Goal: Transaction & Acquisition: Book appointment/travel/reservation

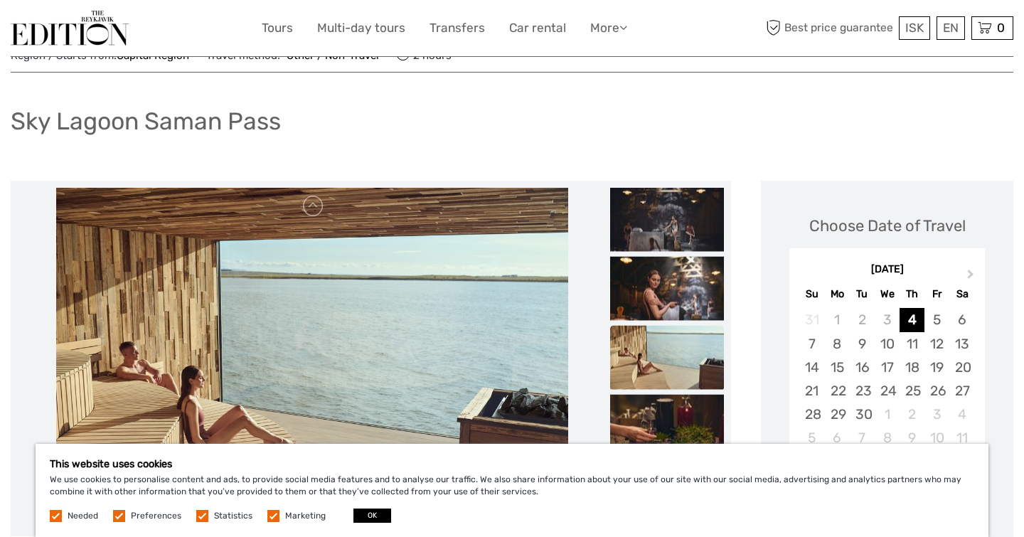
scroll to position [58, 0]
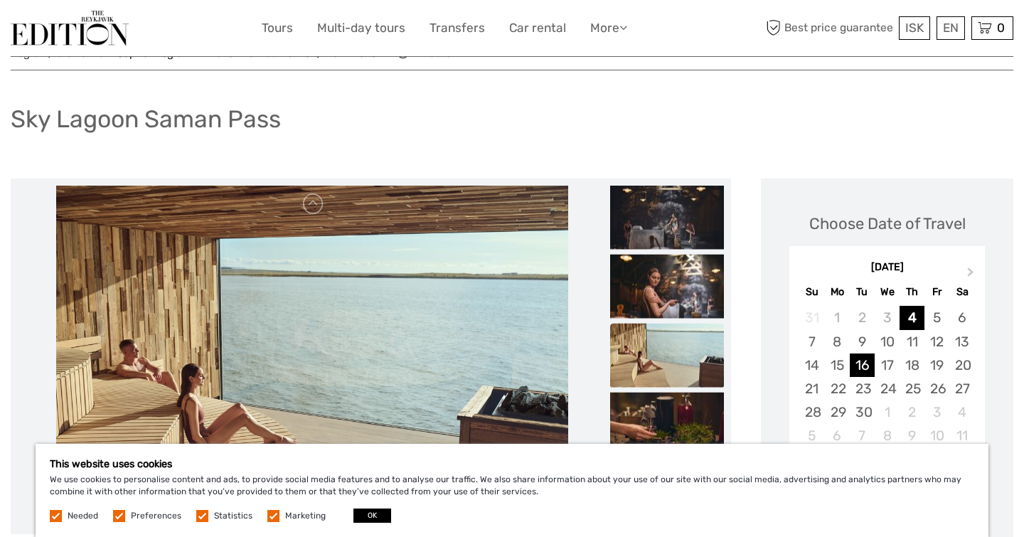
click at [858, 365] on div "16" at bounding box center [862, 364] width 25 height 23
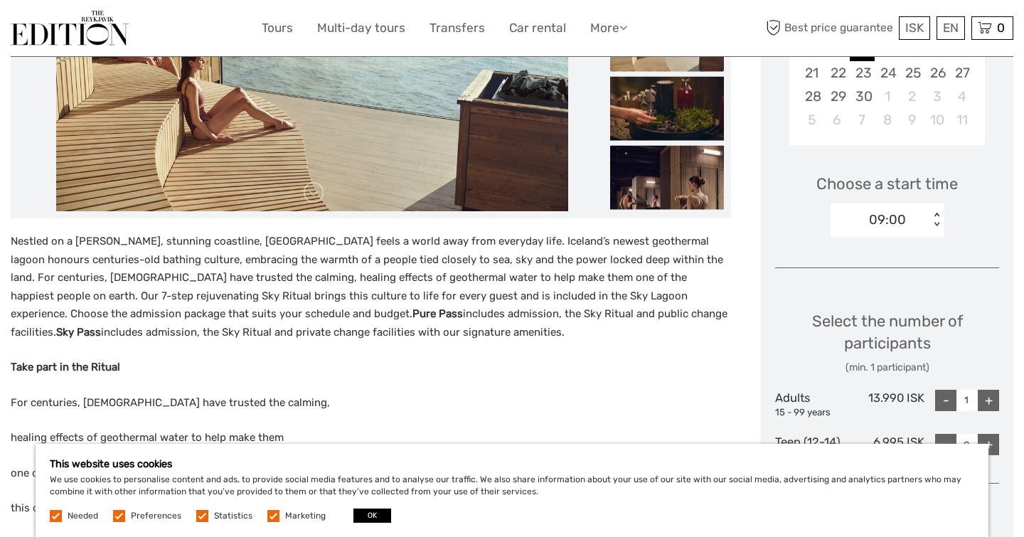
scroll to position [373, 0]
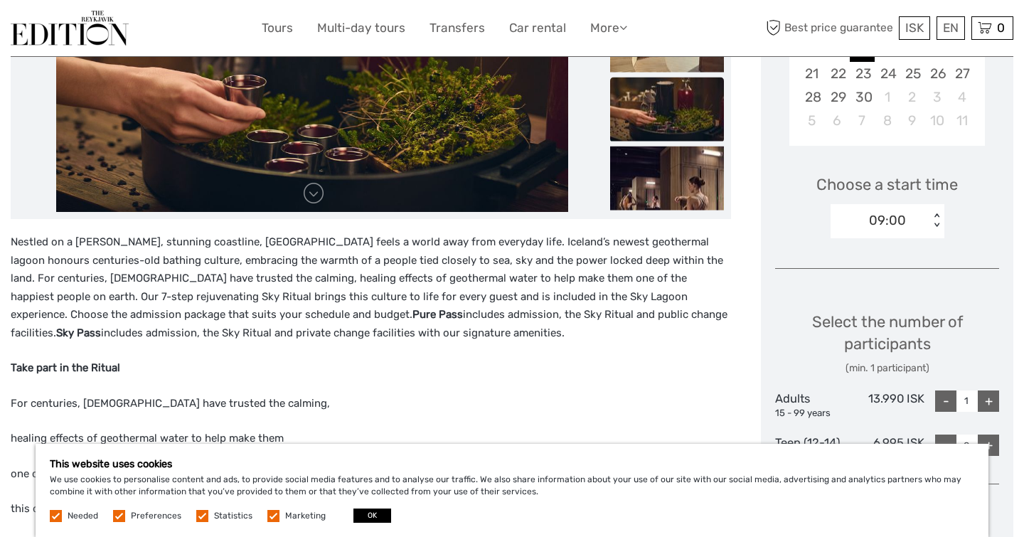
click at [933, 223] on div "< >" at bounding box center [936, 220] width 12 height 15
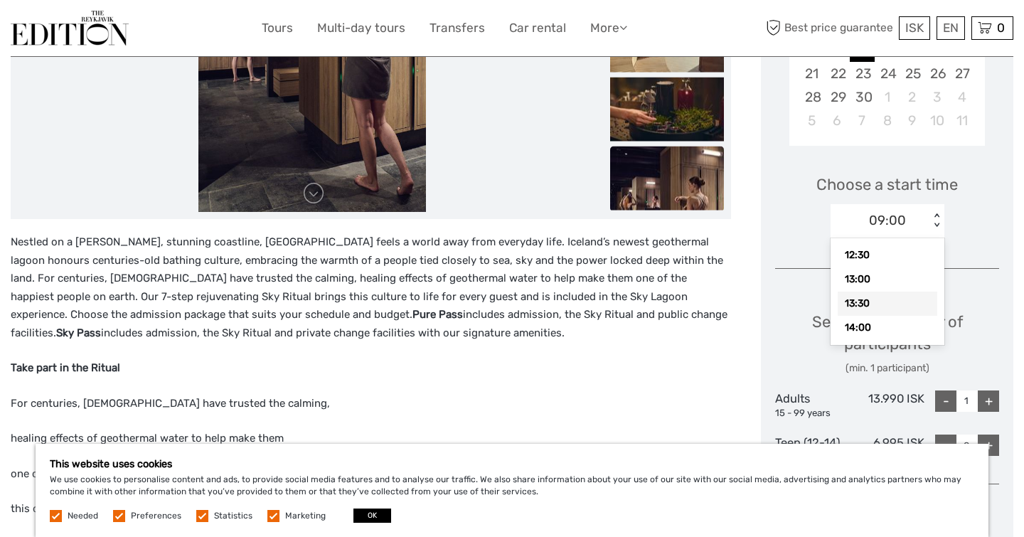
scroll to position [179, 0]
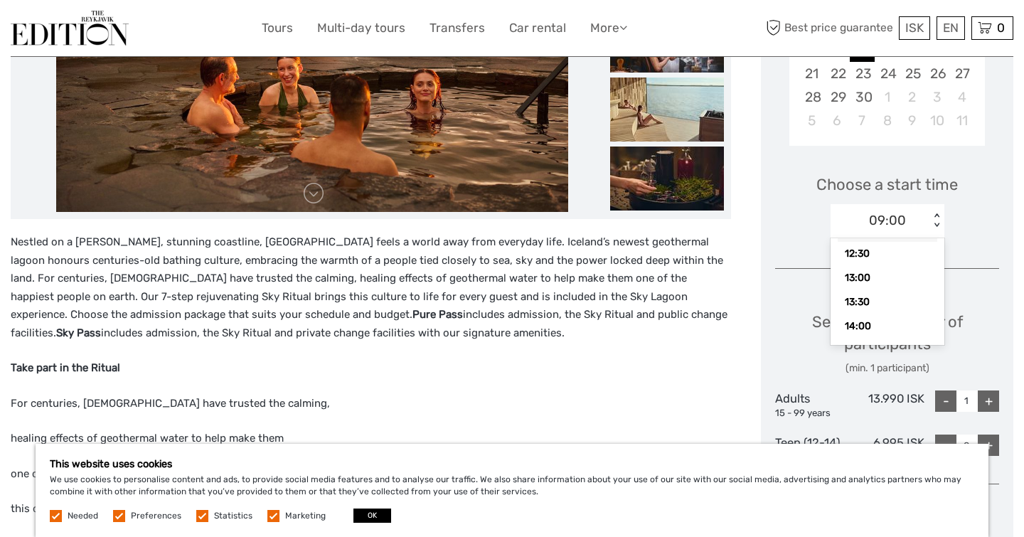
click at [978, 200] on div "Choose a start time option 12:00 focused, 7 of 24. 24 results available. Use Up…" at bounding box center [887, 199] width 224 height 91
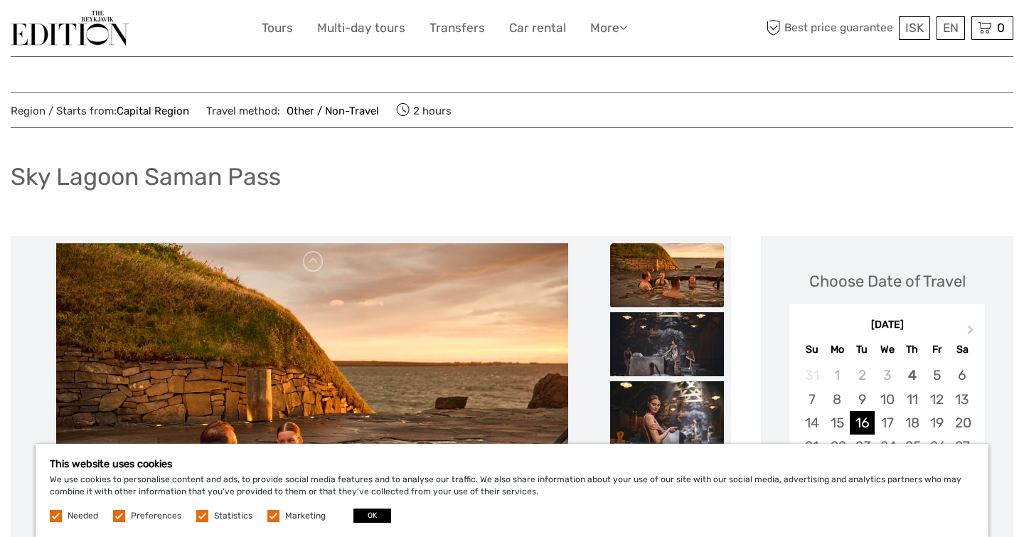
scroll to position [0, 0]
click at [58, 516] on label at bounding box center [56, 516] width 12 height 12
click at [368, 516] on button "OK" at bounding box center [372, 515] width 38 height 14
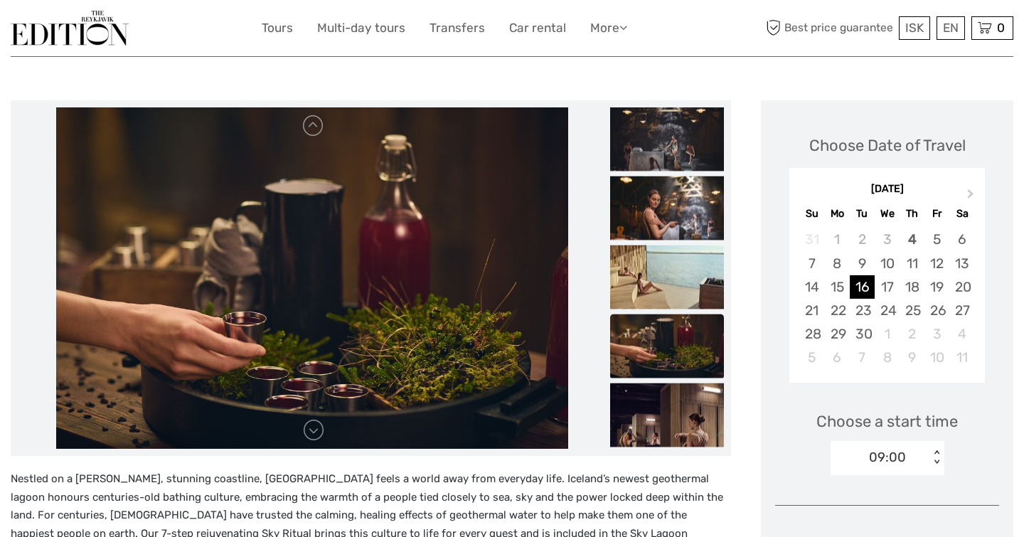
scroll to position [134, 0]
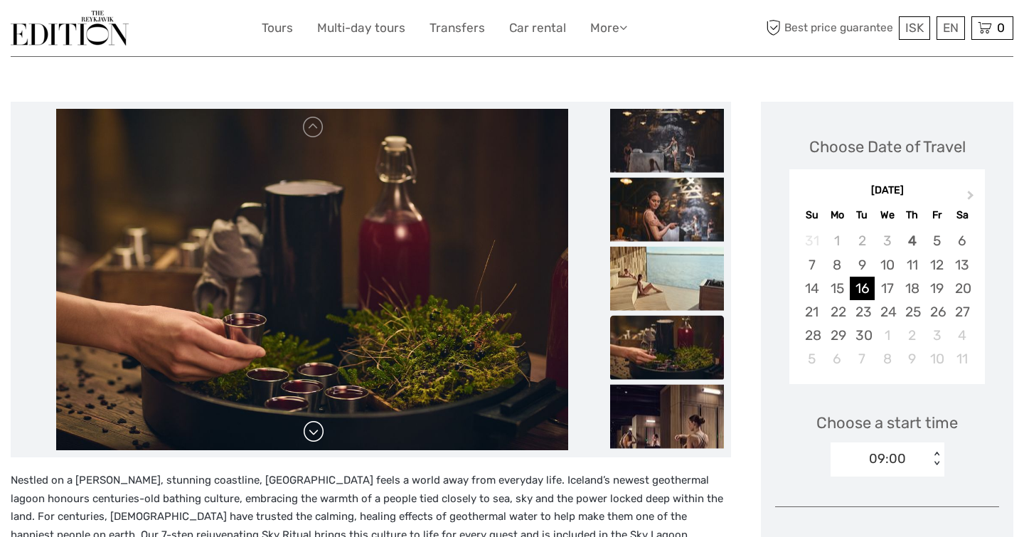
click at [321, 432] on link at bounding box center [313, 431] width 23 height 23
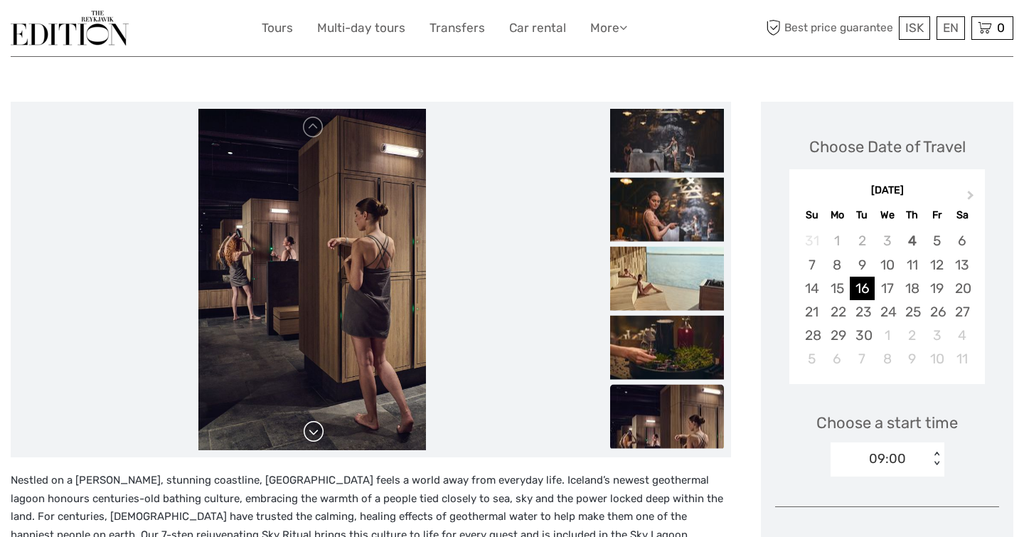
click at [321, 432] on link at bounding box center [313, 431] width 23 height 23
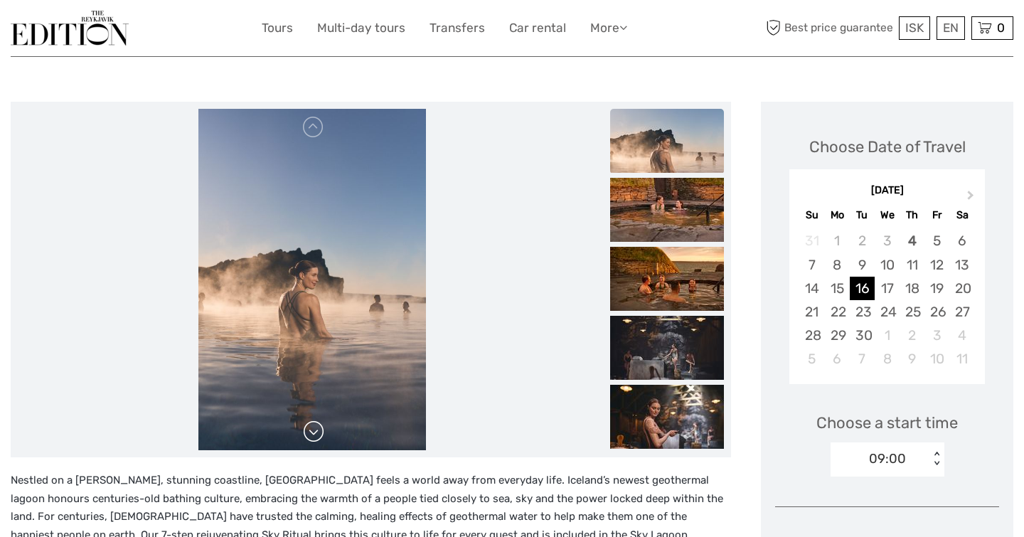
click at [321, 432] on link at bounding box center [313, 431] width 23 height 23
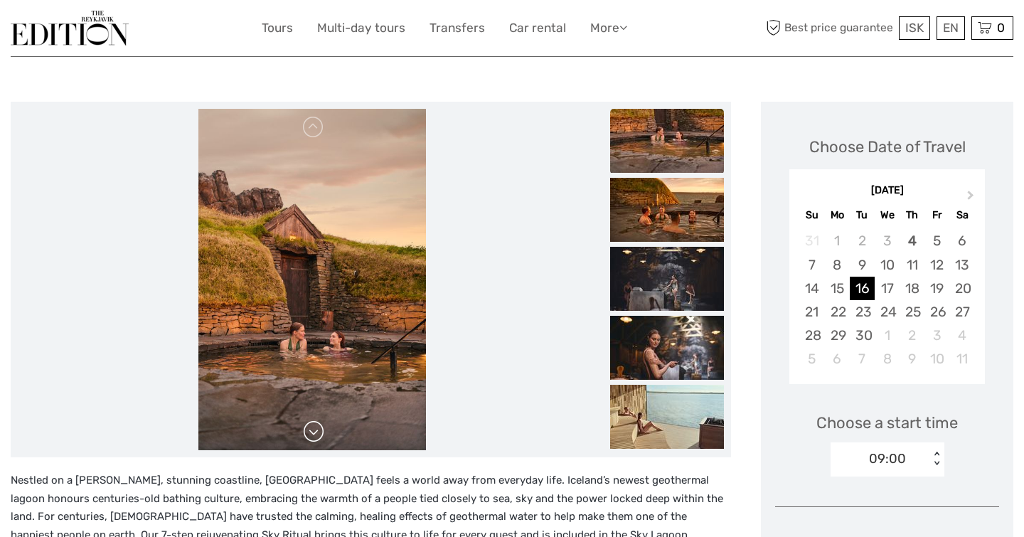
click at [314, 431] on link at bounding box center [313, 431] width 23 height 23
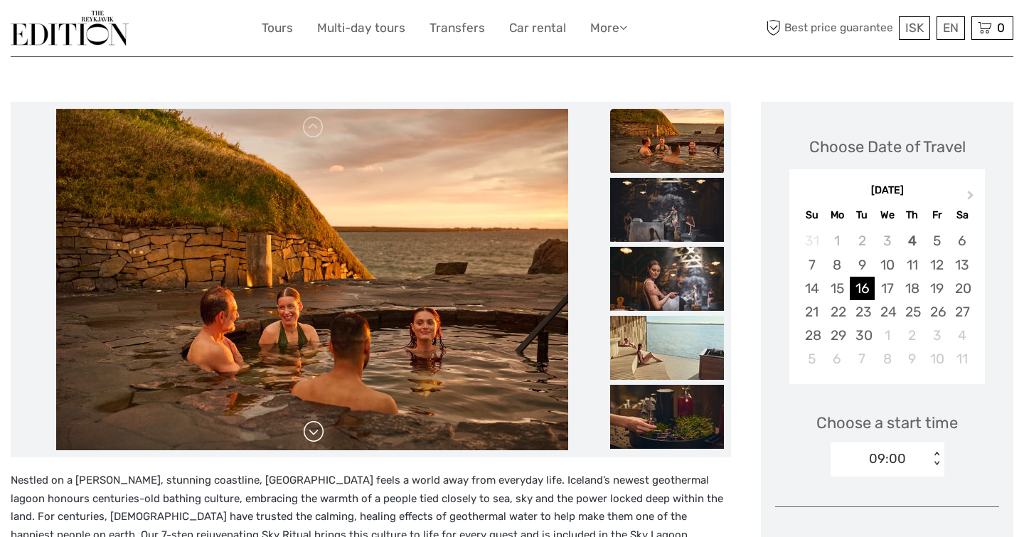
click at [314, 431] on link at bounding box center [313, 431] width 23 height 23
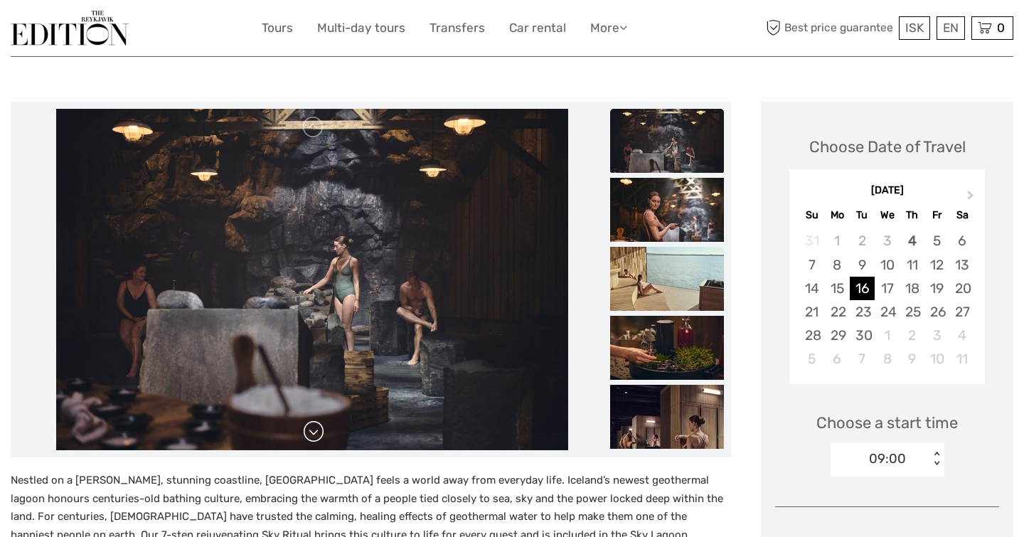
click at [314, 431] on link at bounding box center [313, 431] width 23 height 23
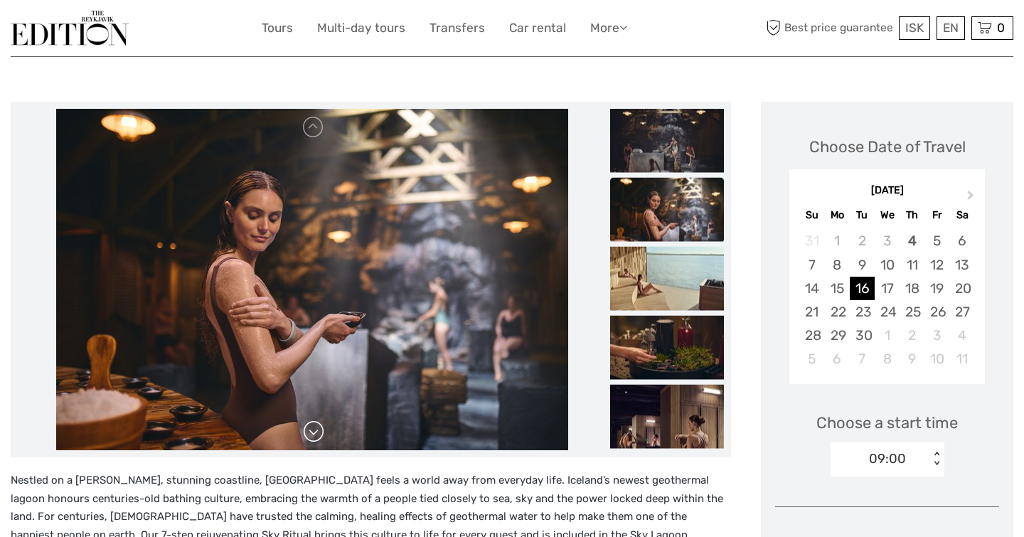
click at [314, 431] on link at bounding box center [313, 431] width 23 height 23
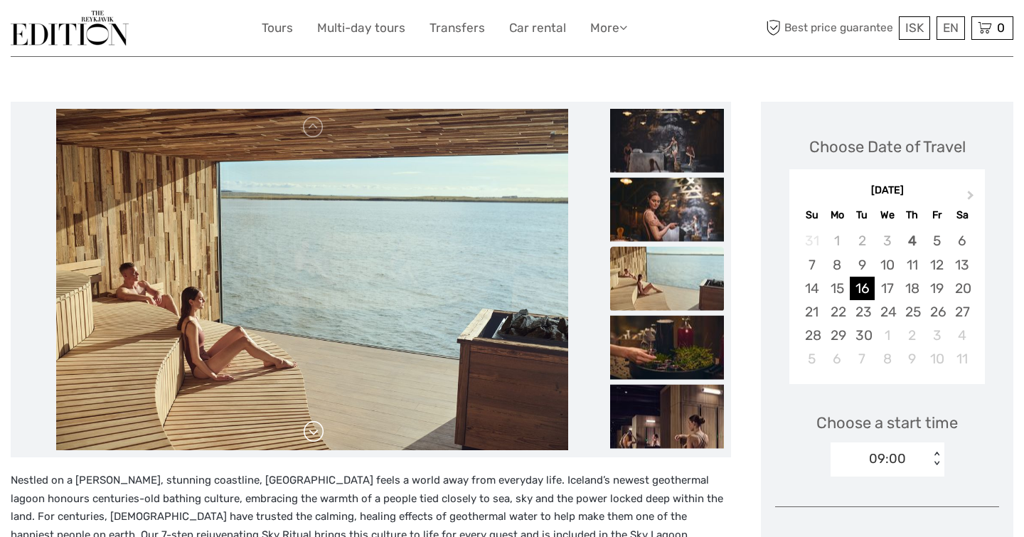
click at [314, 431] on link at bounding box center [313, 431] width 23 height 23
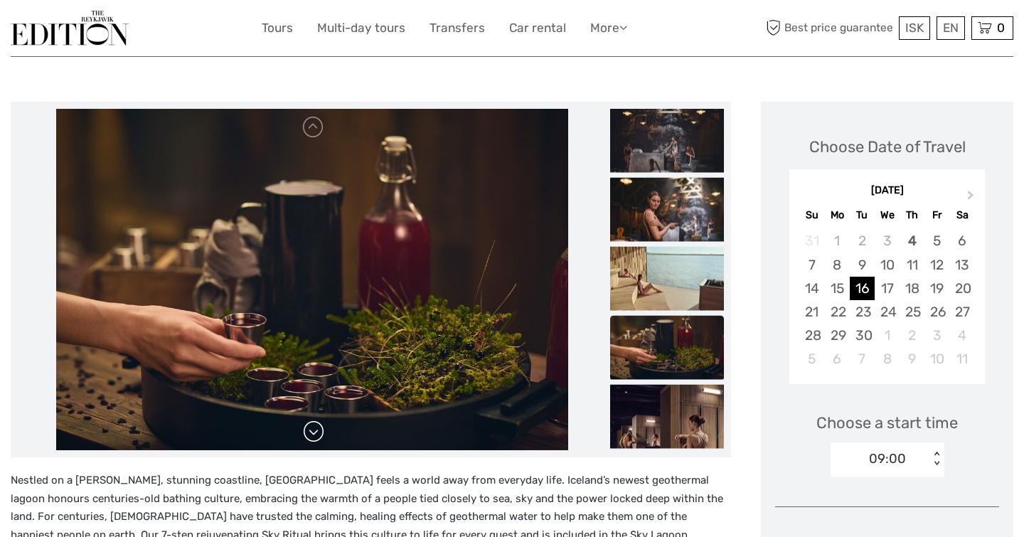
click at [314, 431] on link at bounding box center [313, 431] width 23 height 23
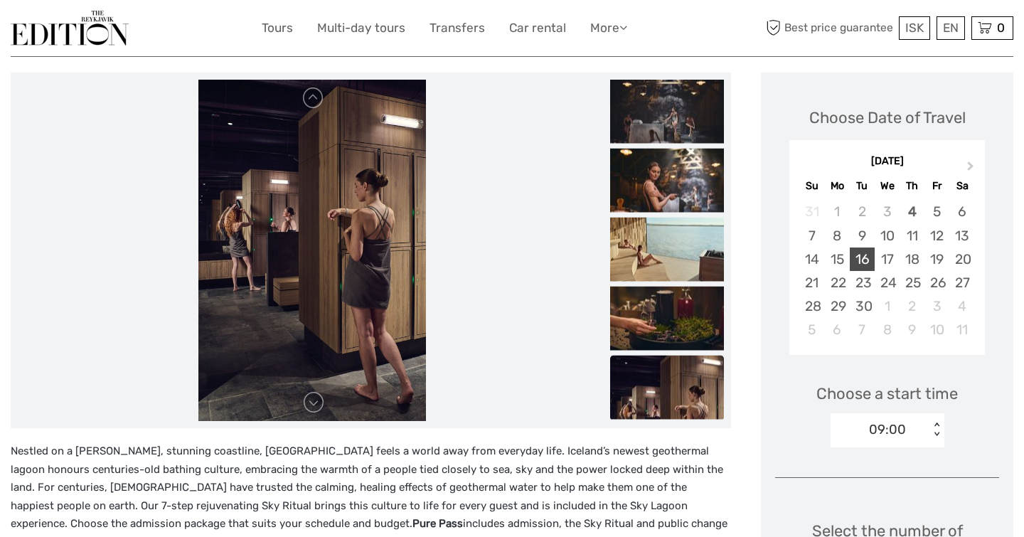
scroll to position [159, 0]
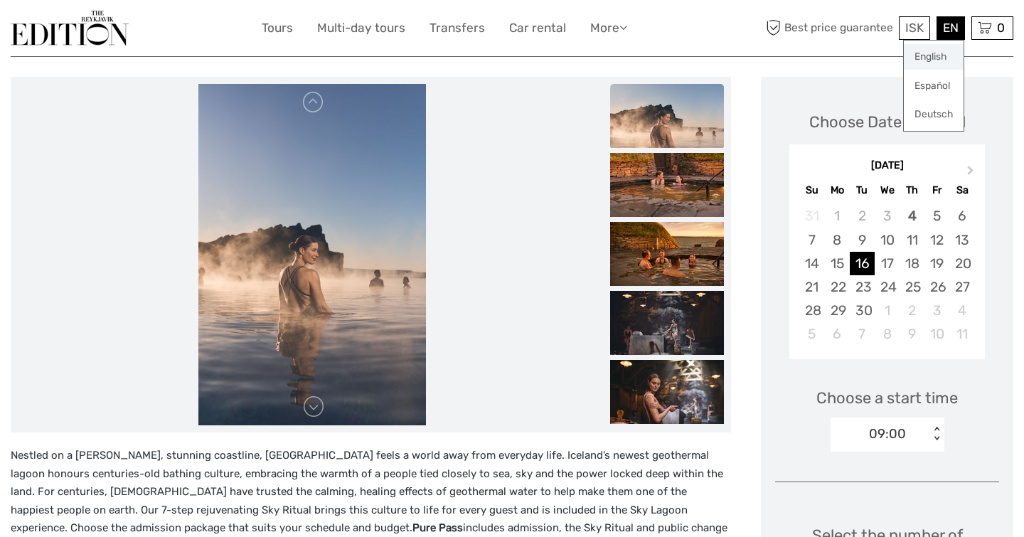
click at [940, 56] on link "English" at bounding box center [934, 57] width 60 height 26
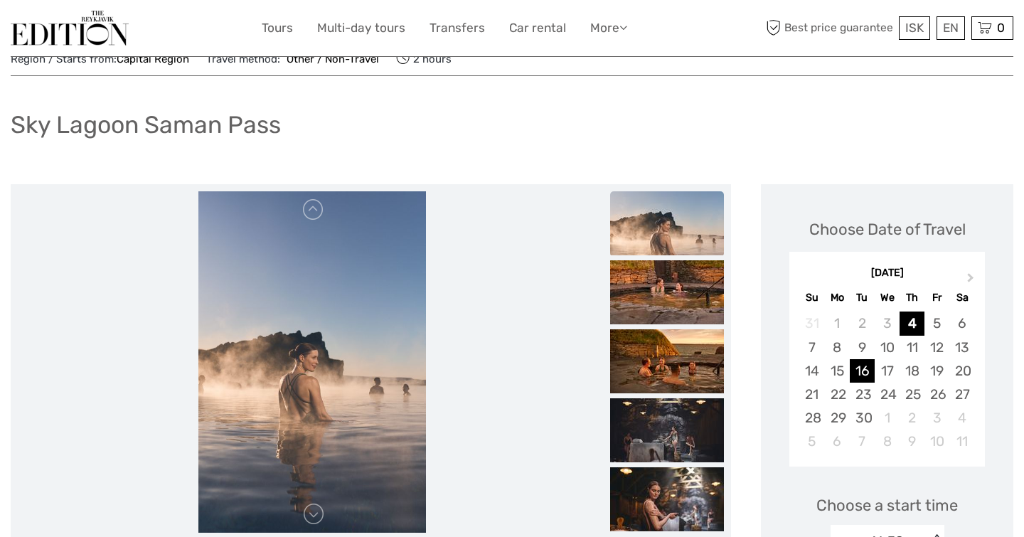
click at [855, 367] on div "16" at bounding box center [862, 370] width 25 height 23
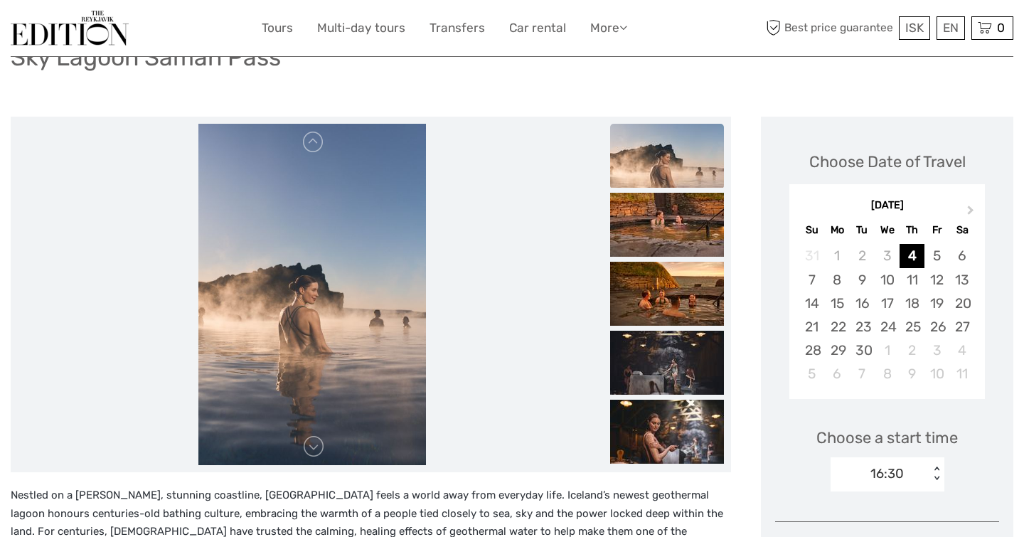
scroll to position [107, 0]
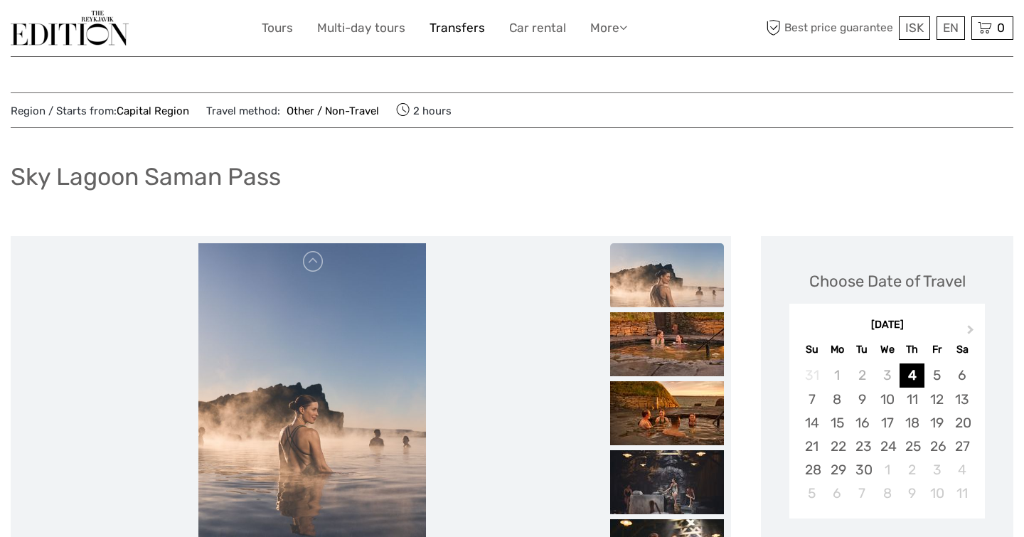
click at [456, 25] on link "Transfers" at bounding box center [456, 28] width 55 height 21
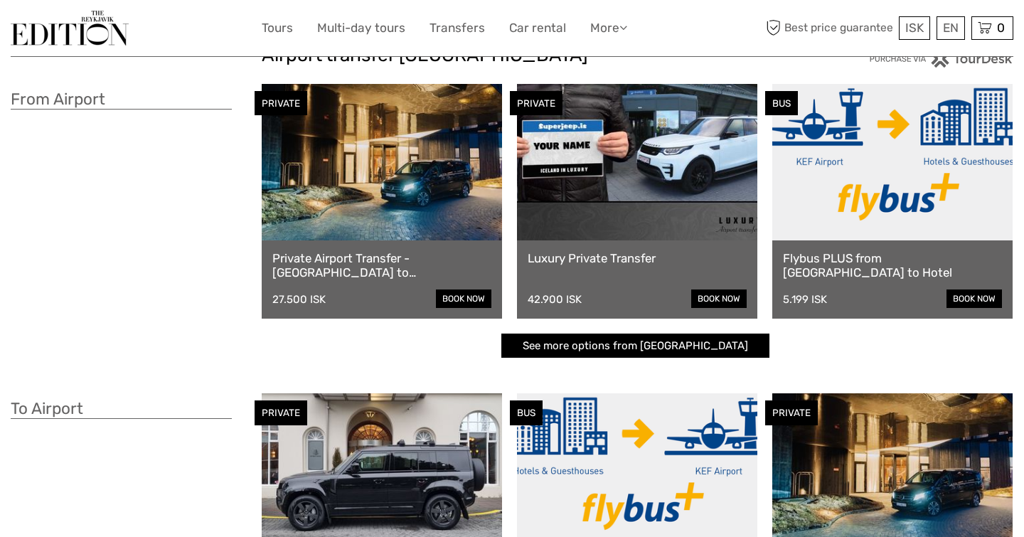
scroll to position [53, 0]
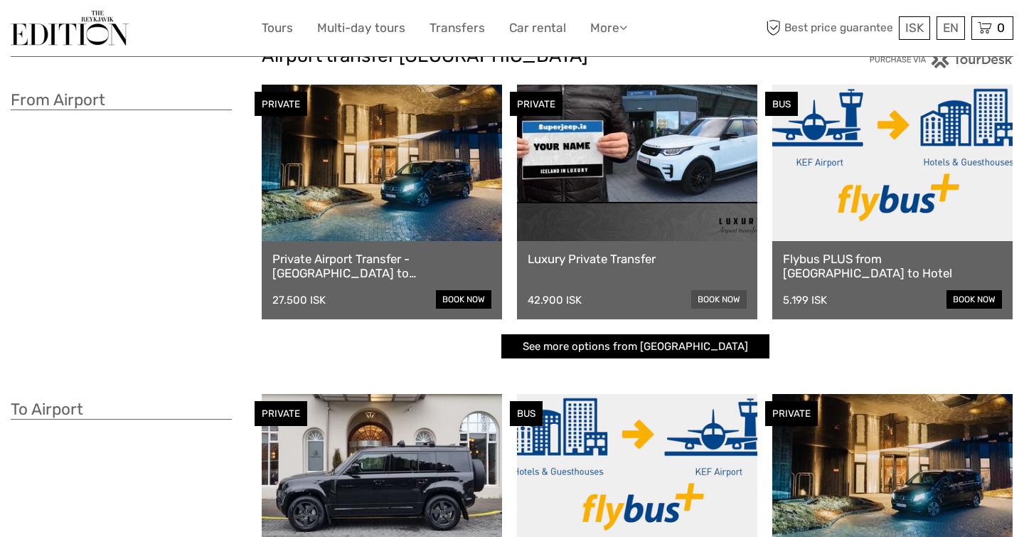
click at [719, 296] on link "book now" at bounding box center [718, 299] width 55 height 18
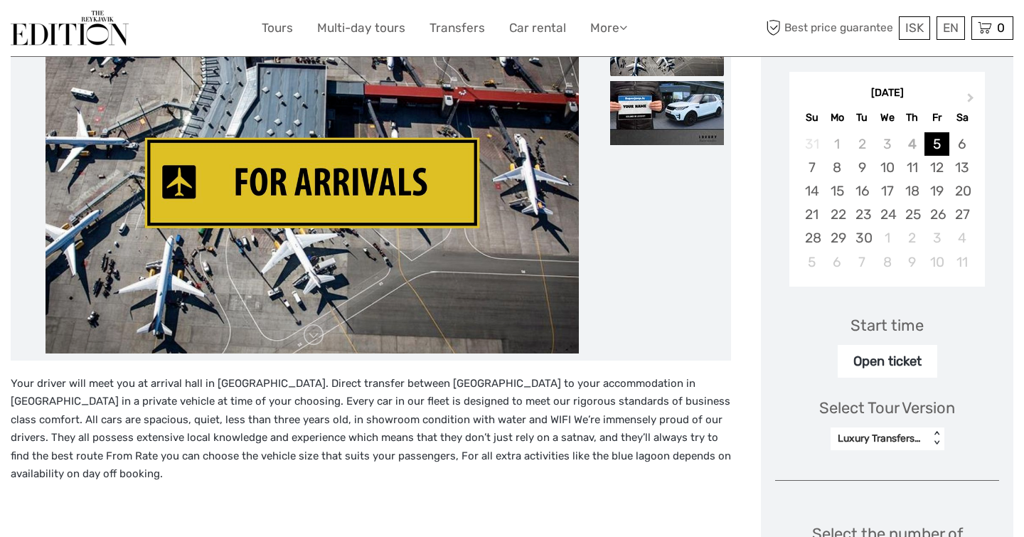
scroll to position [236, 0]
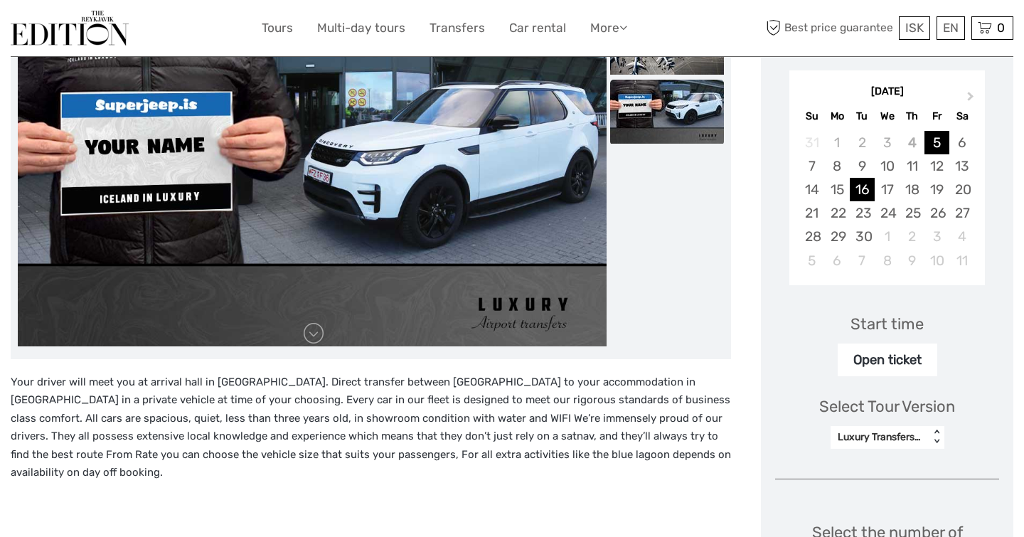
click at [861, 188] on div "16" at bounding box center [862, 189] width 25 height 23
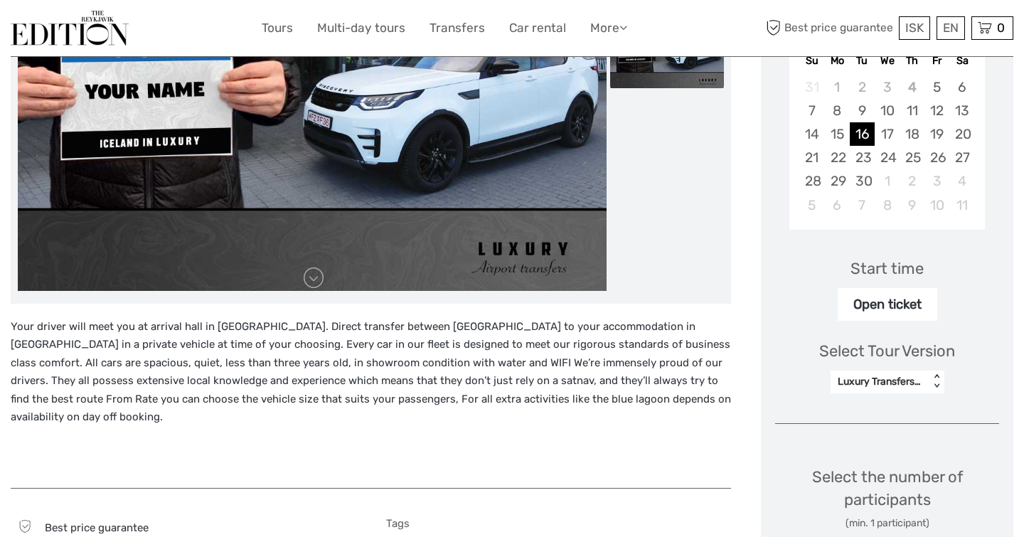
scroll to position [301, 0]
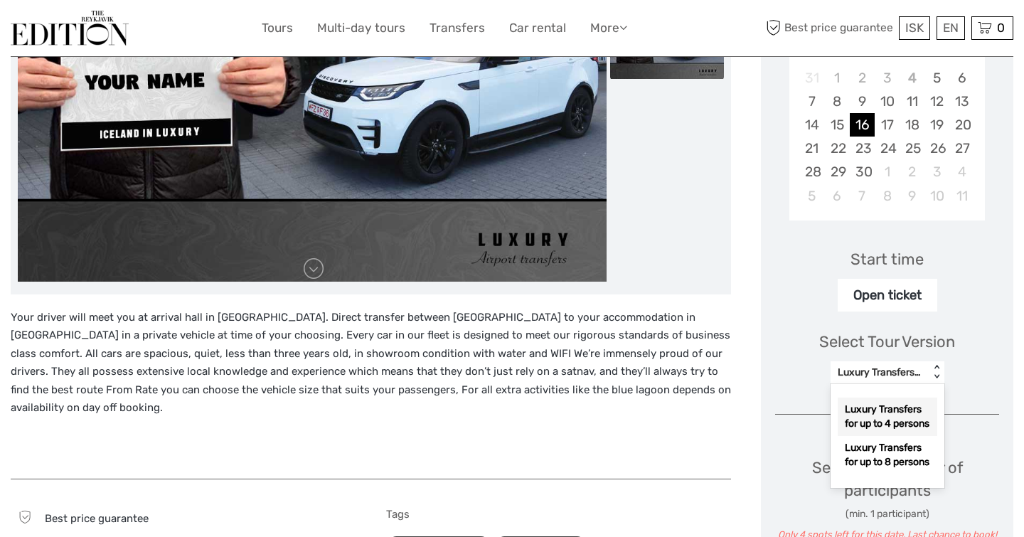
click at [936, 375] on div "< >" at bounding box center [936, 372] width 12 height 15
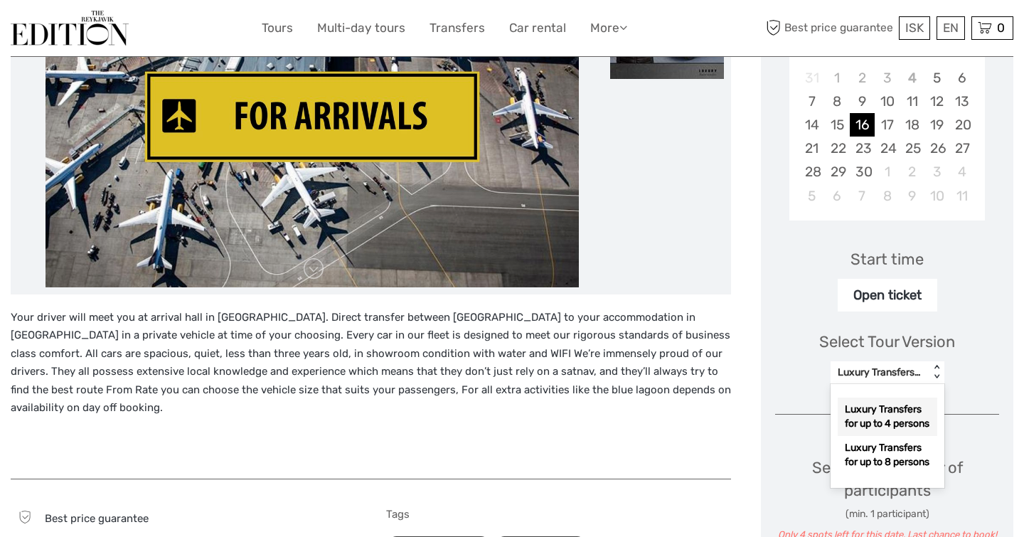
click at [877, 435] on div "Luxury Transfers for up to 4 persons" at bounding box center [888, 416] width 100 height 38
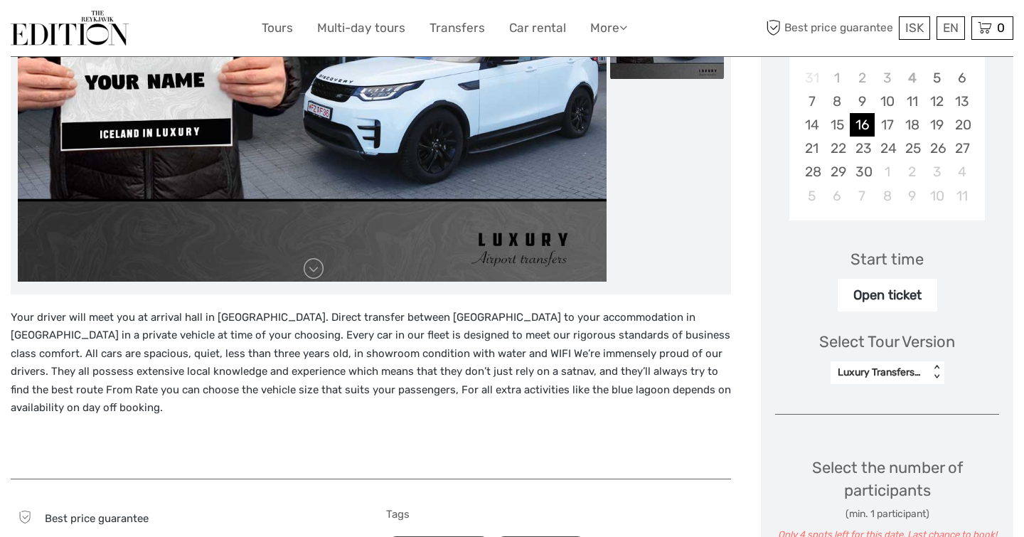
click at [912, 296] on div "Open ticket" at bounding box center [888, 295] width 100 height 33
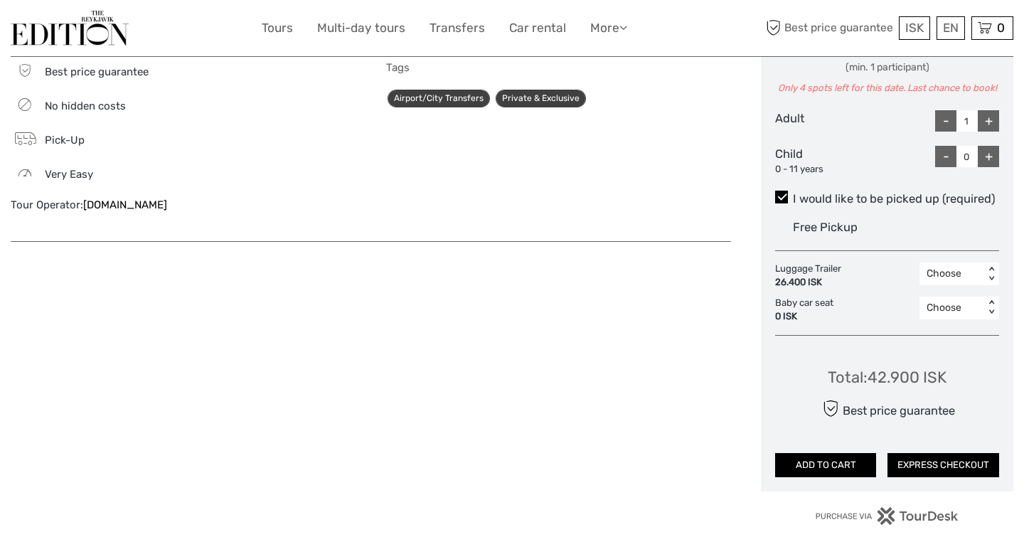
scroll to position [749, 0]
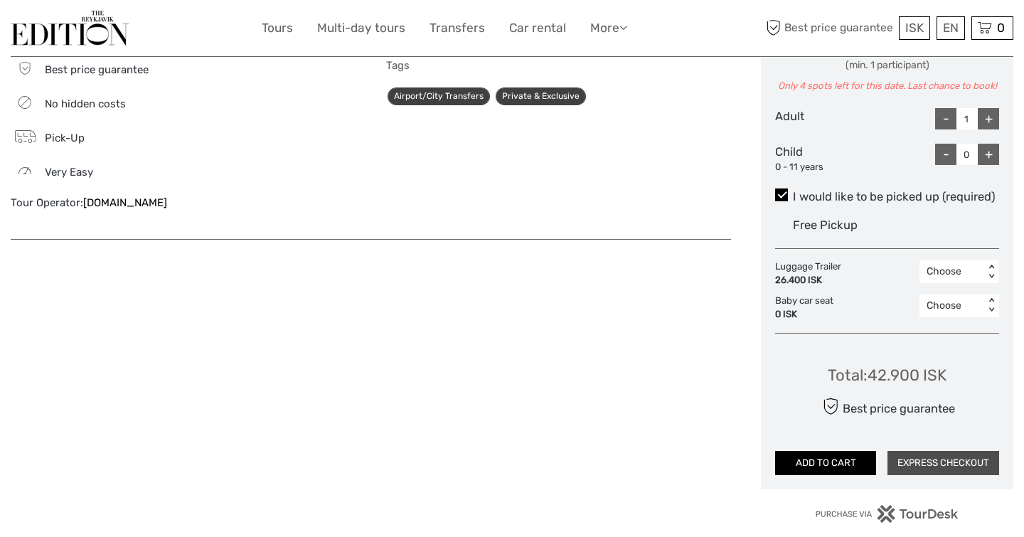
click at [944, 456] on button "EXPRESS CHECKOUT" at bounding box center [943, 463] width 112 height 24
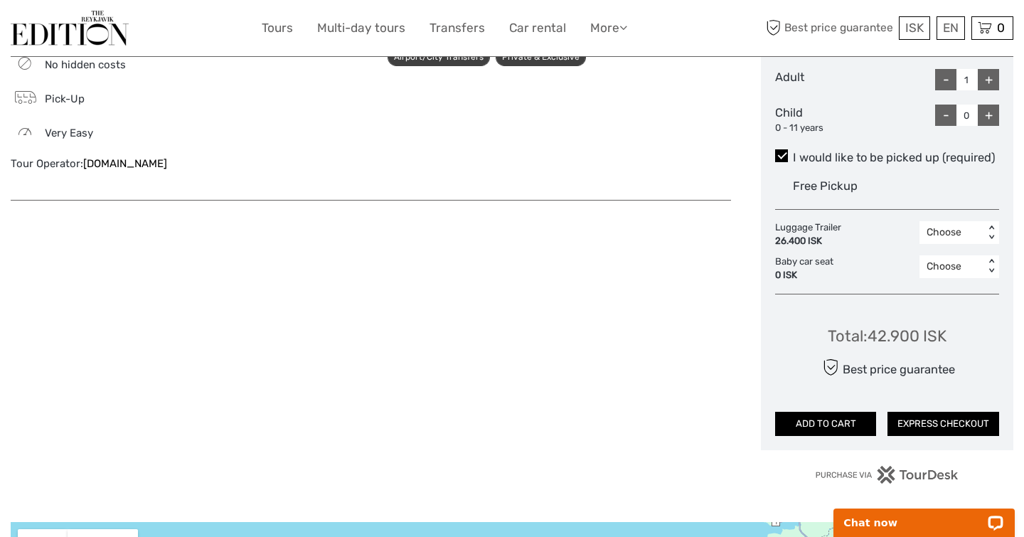
scroll to position [802, 0]
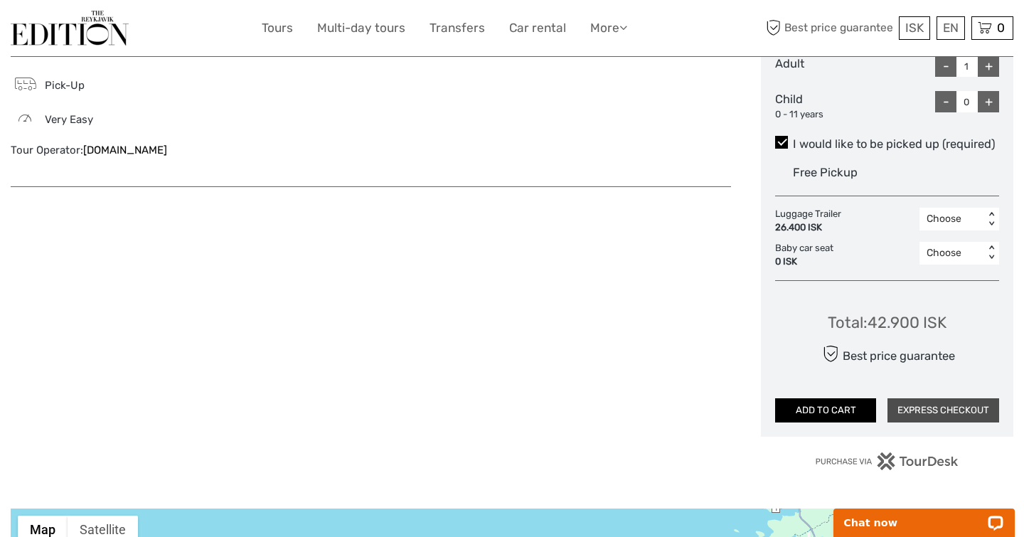
click at [935, 405] on button "EXPRESS CHECKOUT" at bounding box center [943, 410] width 112 height 24
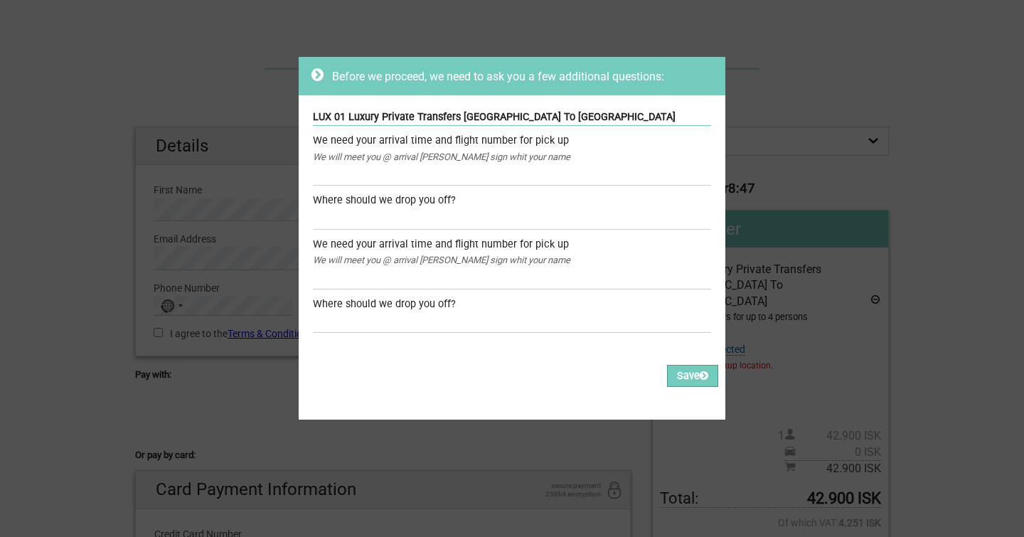
click at [557, 161] on div "We will meet you @ arrival hall whit sign whit your name" at bounding box center [512, 157] width 398 height 16
click at [370, 144] on div "We need your arrival time and flight number for pick up" at bounding box center [512, 141] width 398 height 16
click at [386, 304] on div "Where should we drop you off?" at bounding box center [512, 305] width 398 height 16
click at [371, 252] on div "We will meet you @ arrival hall whit sign whit your name" at bounding box center [512, 260] width 398 height 16
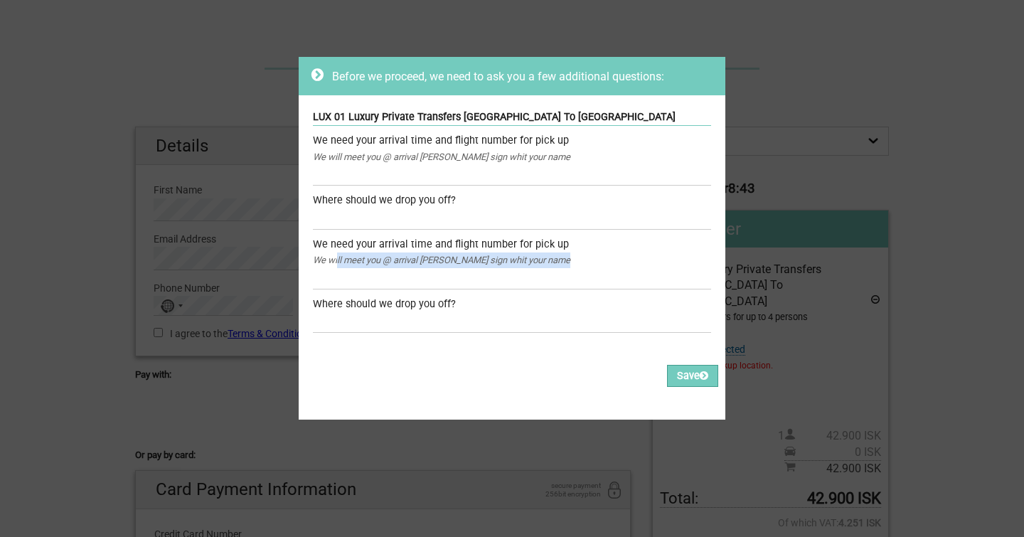
click at [371, 252] on div "We will meet you @ arrival hall whit sign whit your name" at bounding box center [512, 260] width 398 height 16
click at [762, 141] on div "Before we proceed, we need to ask you a few additional questions: LUX 01 Luxury…" at bounding box center [512, 268] width 1024 height 537
click at [525, 158] on div "We will meet you @ arrival hall whit sign whit your name" at bounding box center [512, 157] width 398 height 16
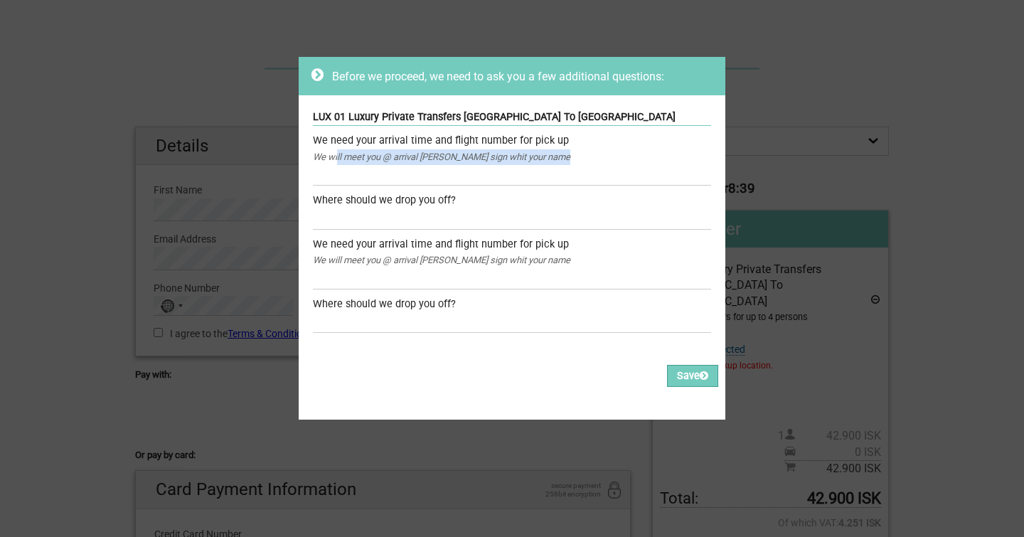
click at [525, 158] on div "We will meet you @ arrival hall whit sign whit your name" at bounding box center [512, 157] width 398 height 16
click at [475, 178] on input "text" at bounding box center [512, 175] width 398 height 21
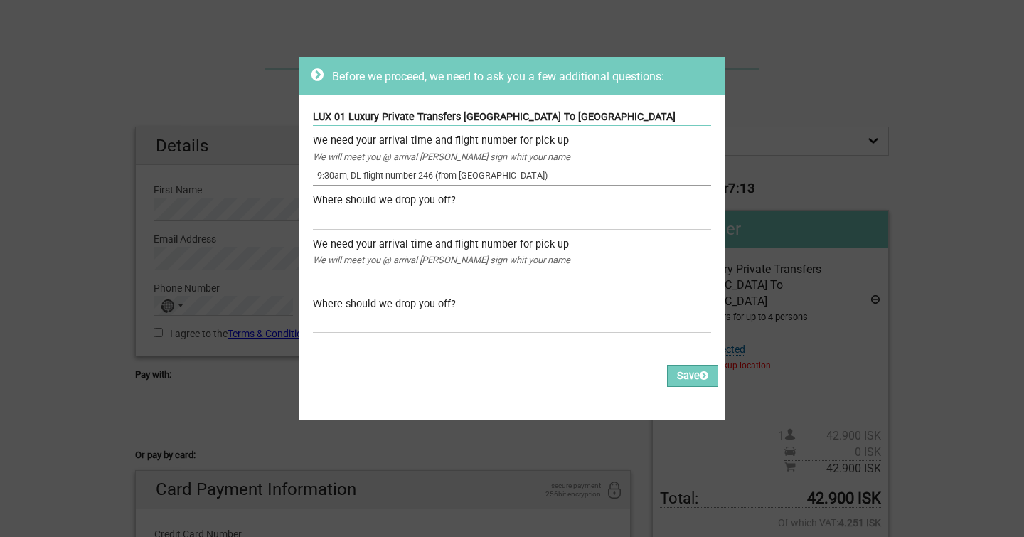
type input "9:30am, DL flight number 246 (from JFK)"
click at [409, 218] on input "text" at bounding box center [512, 219] width 398 height 21
type input "The Edition"
click at [392, 276] on input "text" at bounding box center [512, 278] width 398 height 21
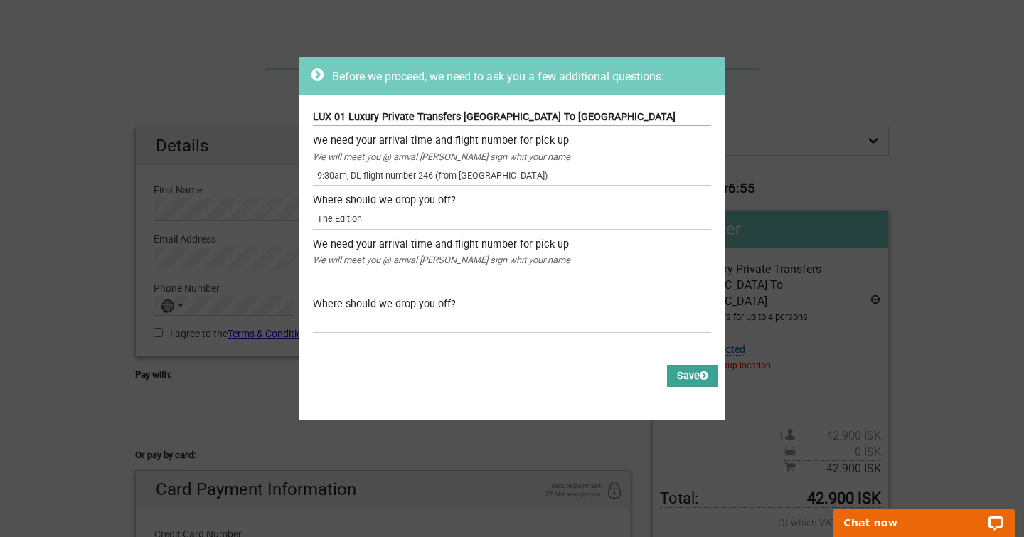
click at [688, 375] on button "Save" at bounding box center [692, 376] width 51 height 22
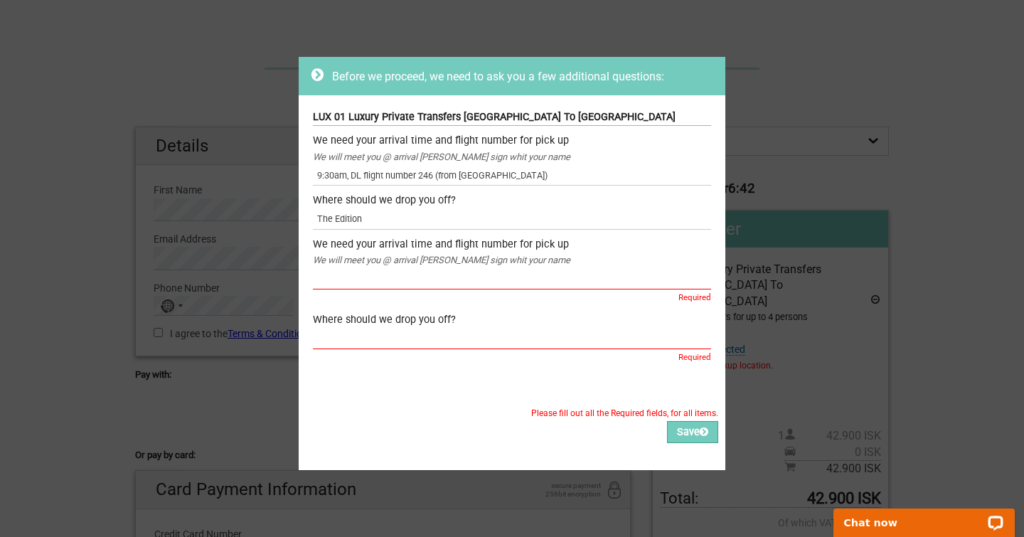
click at [233, 75] on div "Before we proceed, we need to ask you a few additional questions: LUX 01 Luxury…" at bounding box center [512, 268] width 1024 height 537
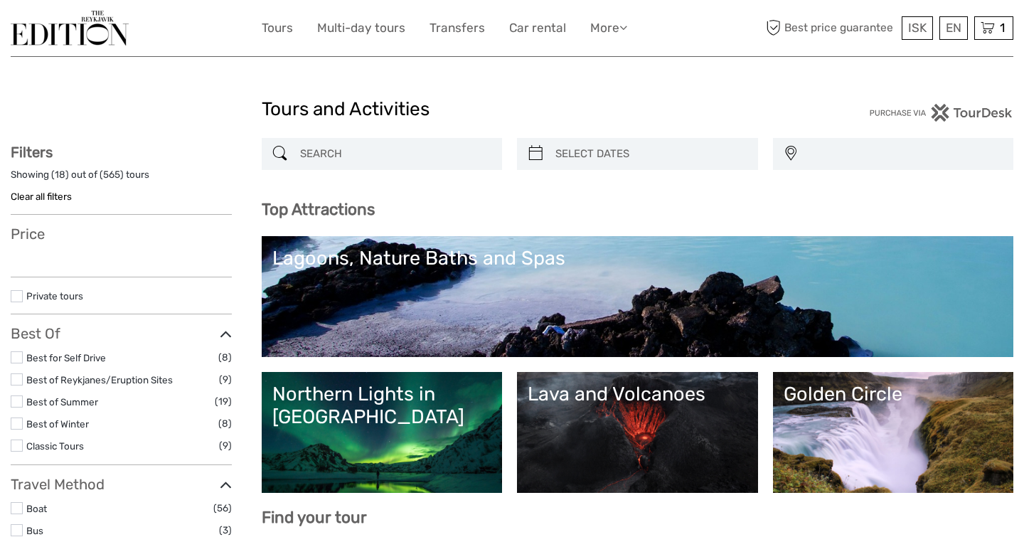
select select
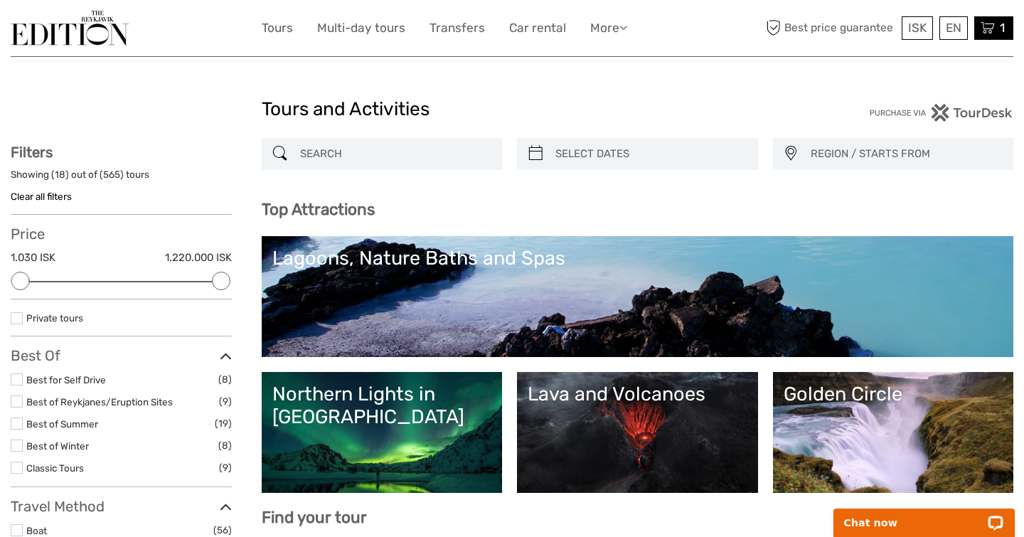
click at [994, 31] on icon at bounding box center [988, 28] width 14 height 18
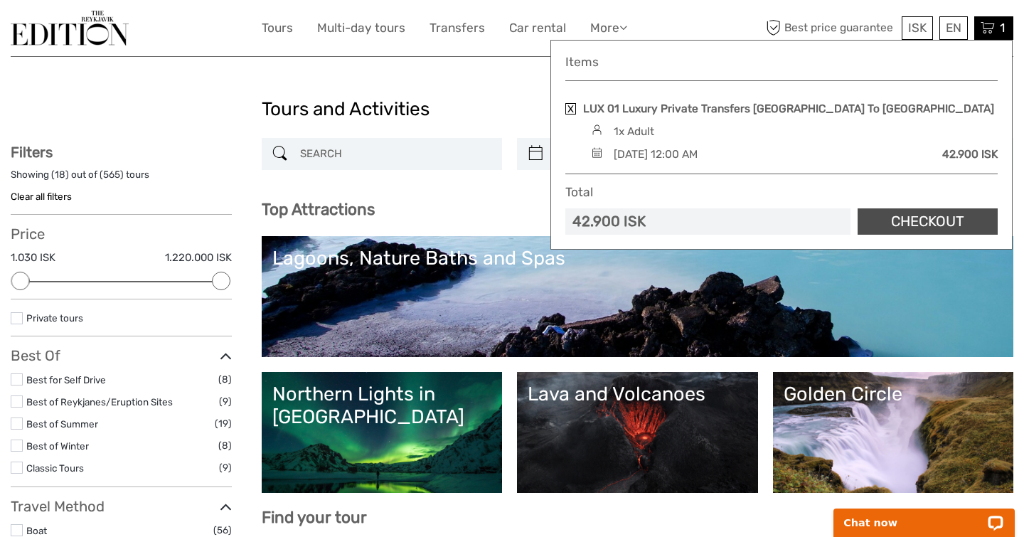
click at [954, 218] on link "Checkout" at bounding box center [928, 221] width 140 height 26
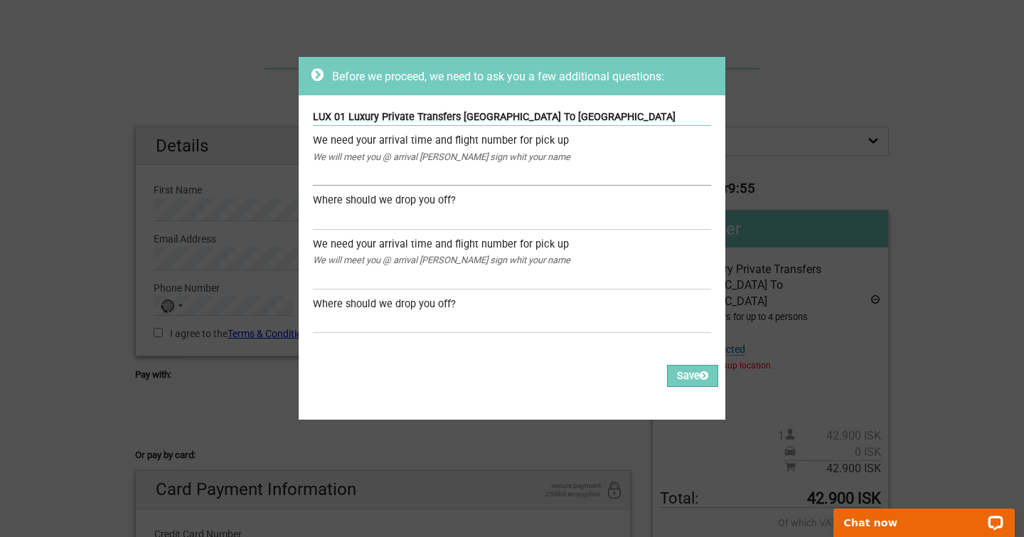
click at [555, 173] on input "text" at bounding box center [512, 175] width 398 height 21
type input "("
type input "9:30am, DL Flight #246 (from [GEOGRAPHIC_DATA])"
click at [501, 223] on input "text" at bounding box center [512, 219] width 398 height 21
type input "The Edition"
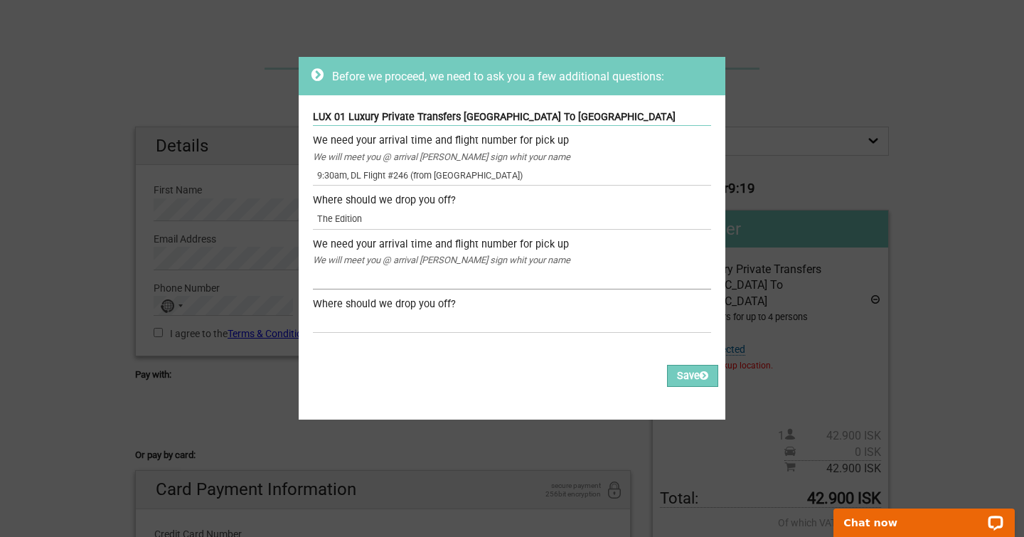
click at [486, 276] on input "text" at bounding box center [512, 278] width 398 height 21
type input "9:30am, DL 246"
click at [395, 175] on input "9:30am, DL Flight #246 (from JFK)" at bounding box center [512, 175] width 398 height 21
type input "9:30am, DL Flight 246 (from JFK)"
click at [382, 327] on input "text" at bounding box center [512, 322] width 398 height 21
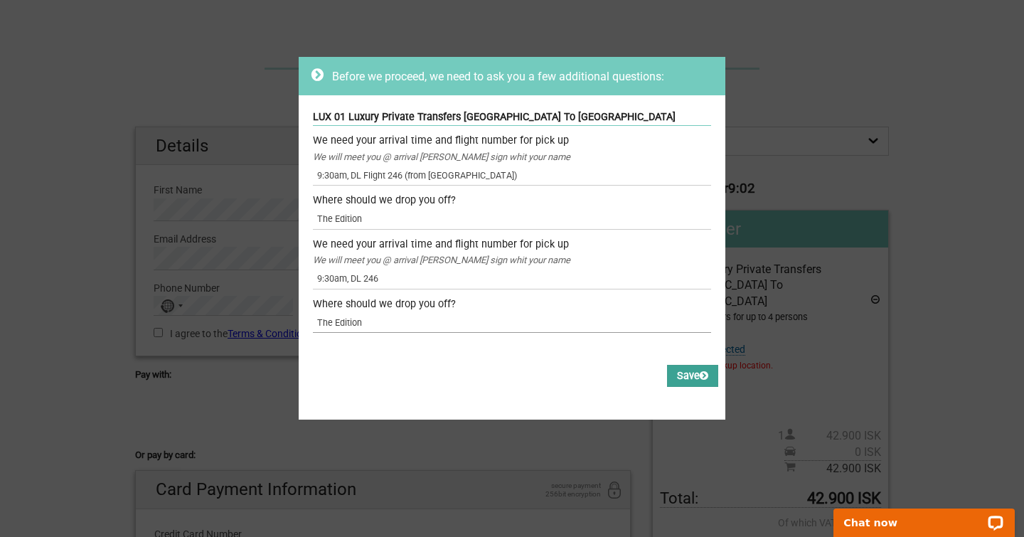
type input "The Edition"
click at [694, 376] on button "Save" at bounding box center [692, 376] width 51 height 22
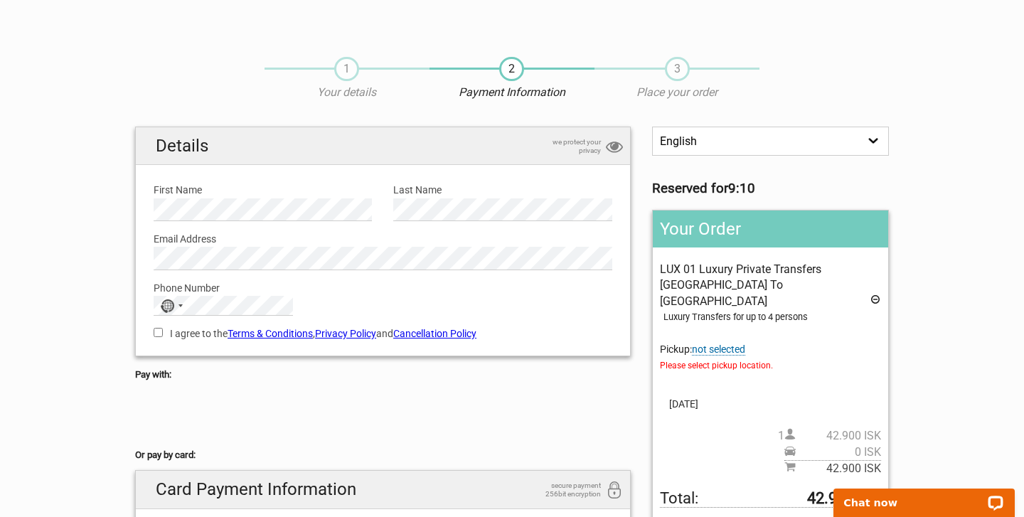
click at [719, 343] on span "not selected" at bounding box center [718, 349] width 53 height 12
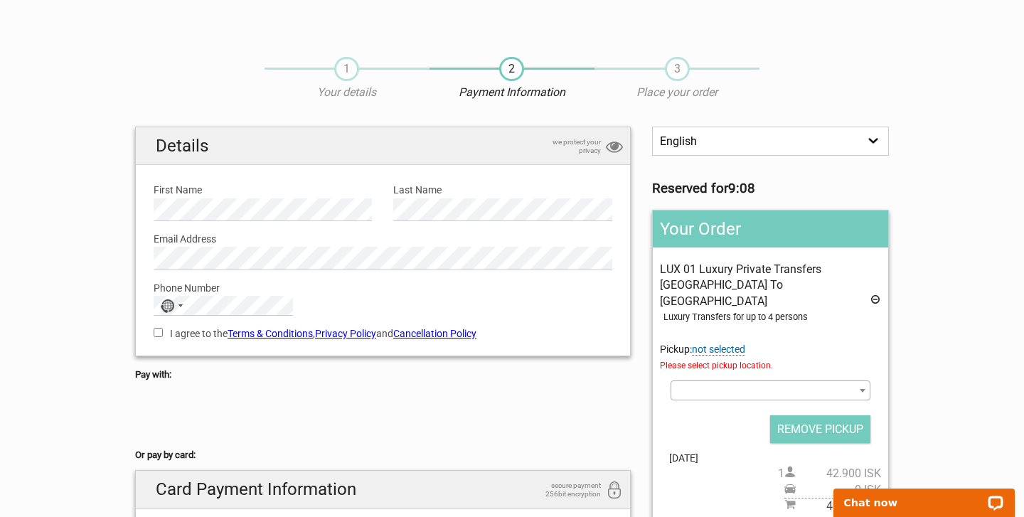
click at [721, 360] on div "LUX 01 Luxury Private Transfers Keflavik Airport To Reykjavik Luxury Transfers …" at bounding box center [770, 388] width 221 height 252
click at [721, 380] on span at bounding box center [771, 390] width 200 height 20
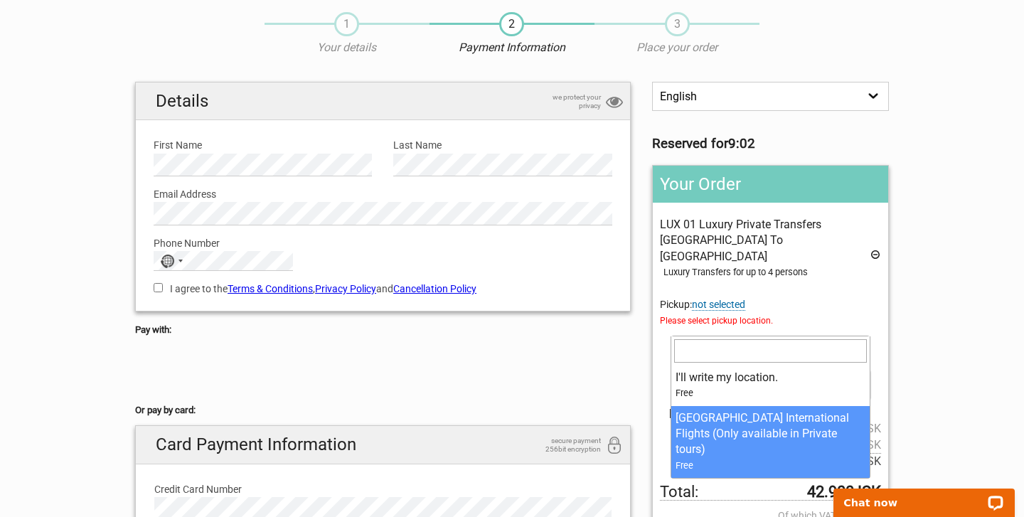
scroll to position [48, 0]
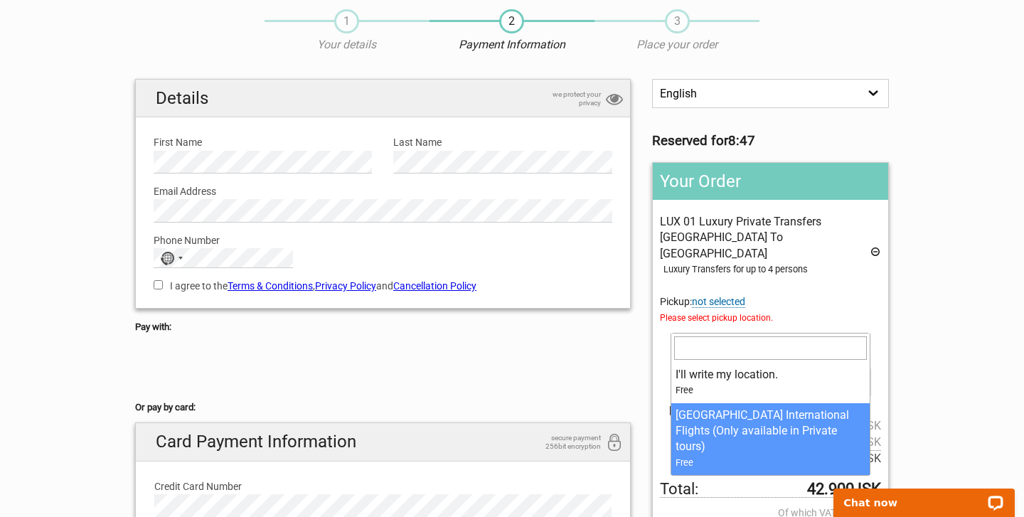
select select "327249"
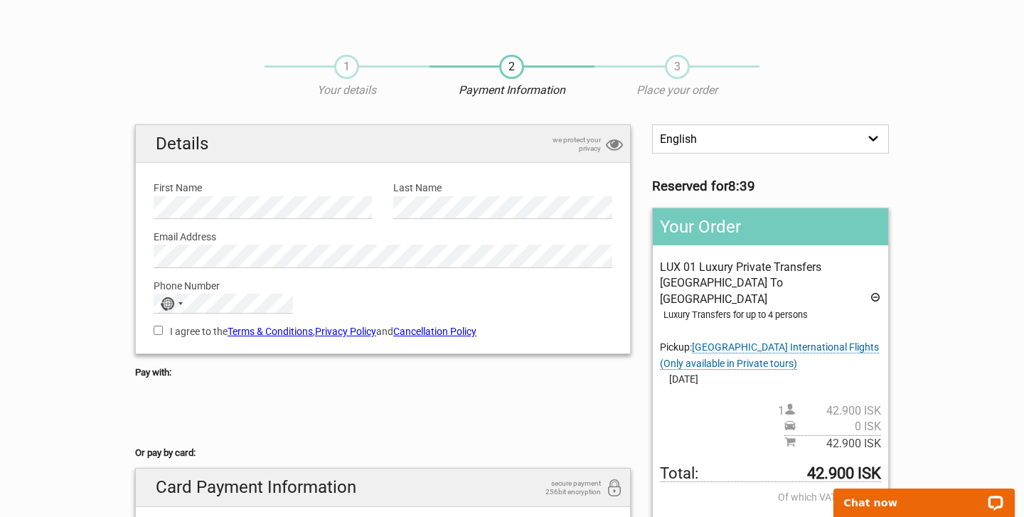
scroll to position [4, 0]
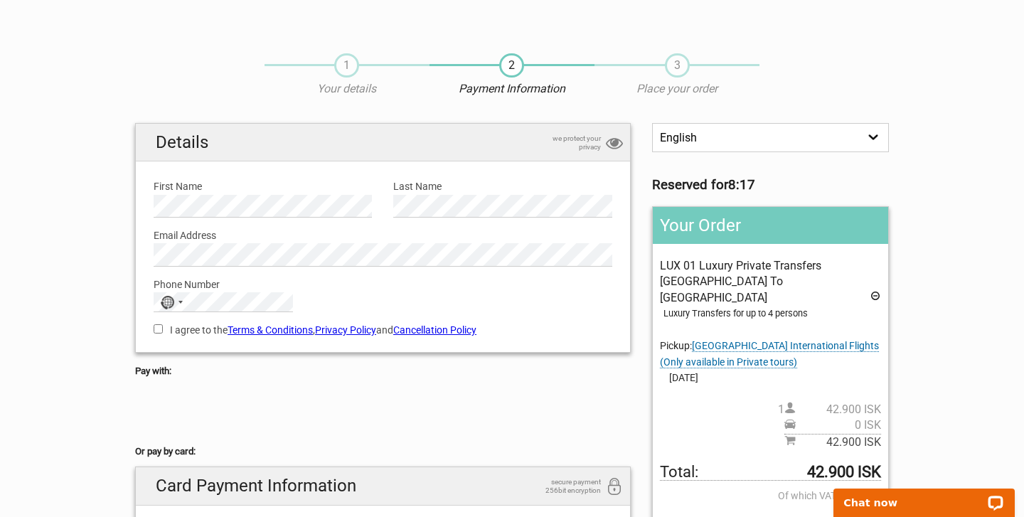
click at [161, 328] on input "I agree to the Terms & Conditions , Privacy Policy and Cancellation Policy" at bounding box center [158, 328] width 9 height 9
checkbox input "true"
click at [177, 299] on div "No country selected" at bounding box center [170, 302] width 33 height 18
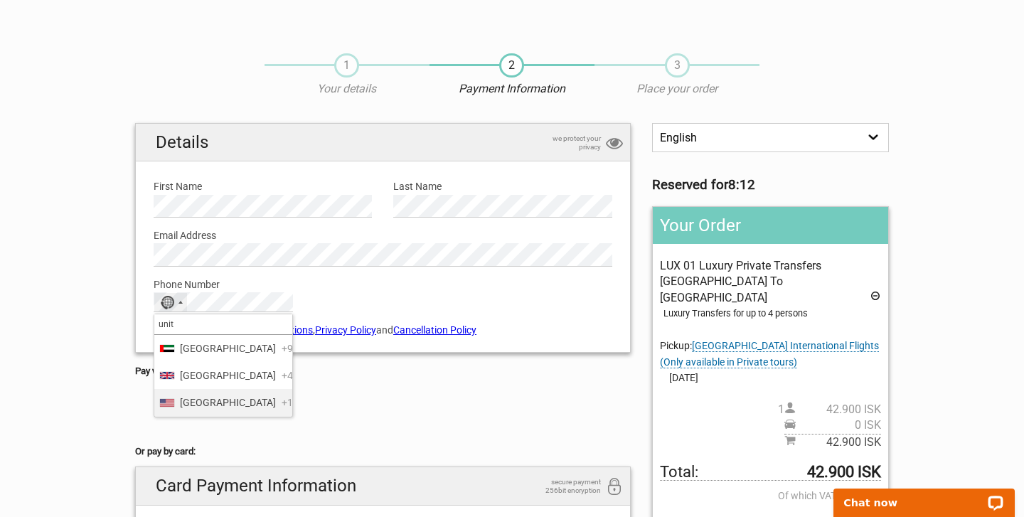
type input "unit"
click at [201, 410] on span "United States" at bounding box center [228, 403] width 96 height 16
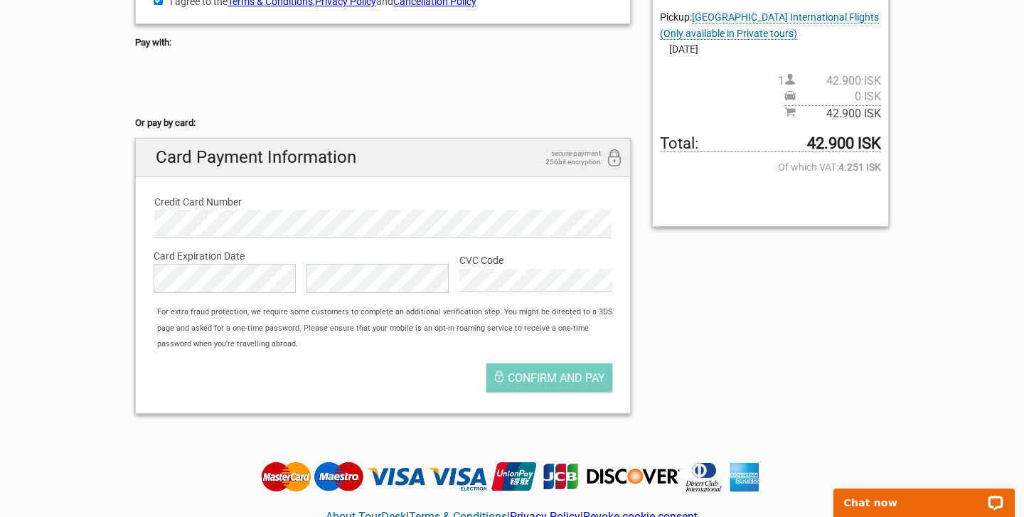
scroll to position [337, 0]
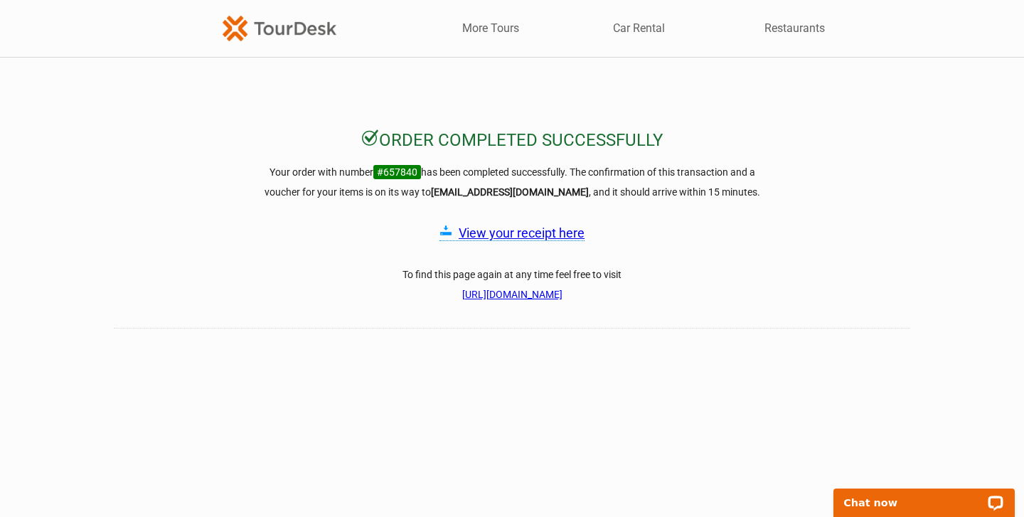
click at [517, 233] on link "View your receipt here" at bounding box center [522, 232] width 126 height 15
